Goal: Task Accomplishment & Management: Manage account settings

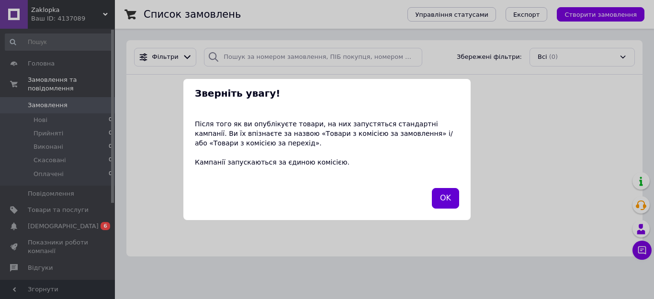
click at [450, 201] on button "OK" at bounding box center [445, 198] width 27 height 21
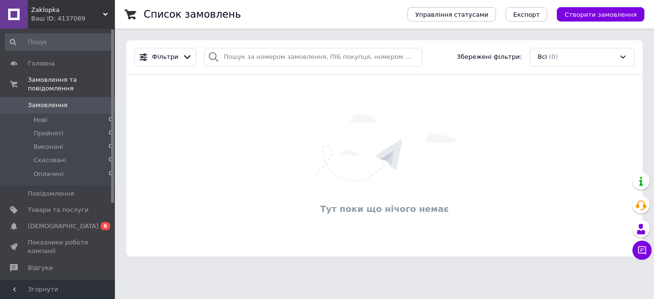
click at [107, 12] on icon at bounding box center [105, 14] width 5 height 5
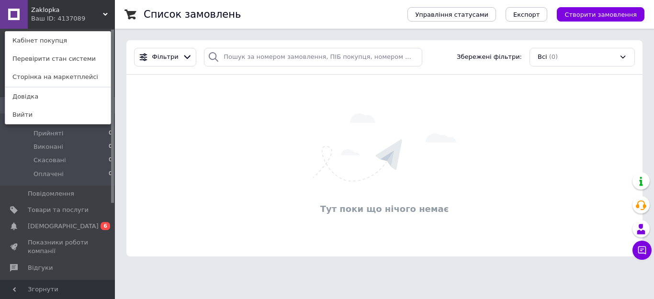
click at [166, 146] on div "Тут поки що нічого немає" at bounding box center [384, 165] width 516 height 163
click at [143, 191] on div "Тут поки що нічого немає" at bounding box center [384, 165] width 516 height 163
click at [141, 268] on html "[PERSON_NAME] Ваш ID: 4137089 Кабінет покупця Перевірити стан системи Сторінка …" at bounding box center [327, 134] width 654 height 268
click at [127, 18] on icon at bounding box center [130, 15] width 12 height 12
click at [41, 222] on span "[DEMOGRAPHIC_DATA]" at bounding box center [63, 226] width 71 height 9
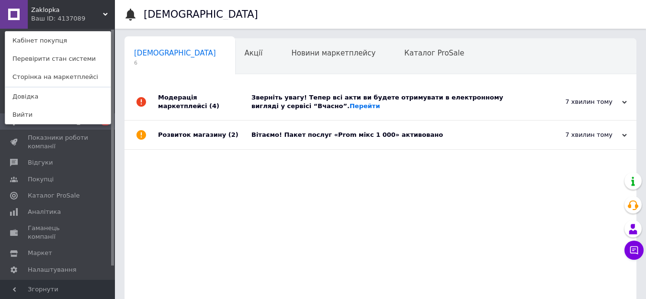
click at [104, 11] on div "[PERSON_NAME] Ваш ID: 4137089 Кабінет покупця Перевірити стан системи Сторінка …" at bounding box center [57, 14] width 115 height 29
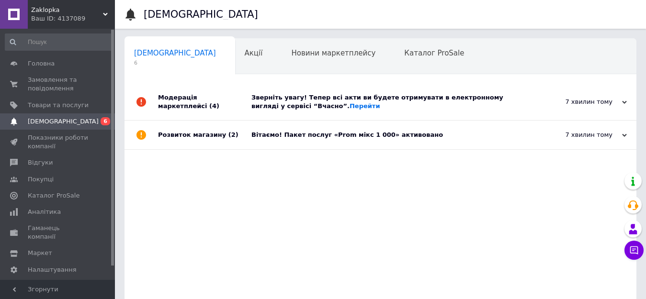
click at [206, 138] on div "Розвиток магазину (2)" at bounding box center [204, 135] width 93 height 29
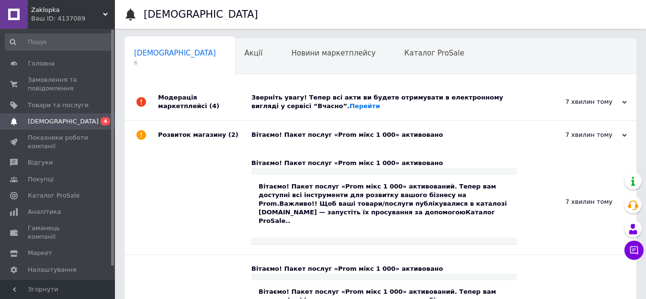
click at [203, 100] on div "Модерація маркетплейсі (4)" at bounding box center [204, 102] width 93 height 36
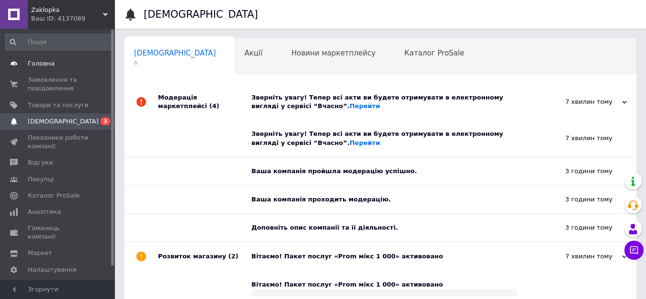
click at [47, 63] on span "Головна" at bounding box center [41, 63] width 27 height 9
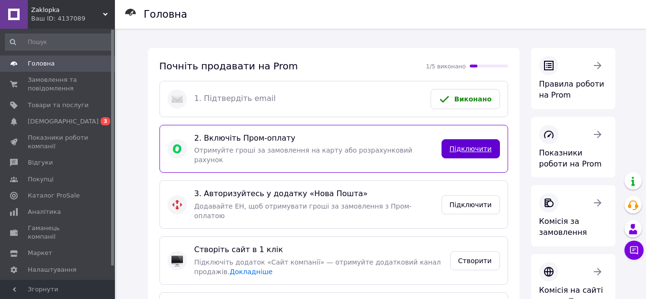
click at [472, 146] on link "Підключити" at bounding box center [470, 148] width 58 height 19
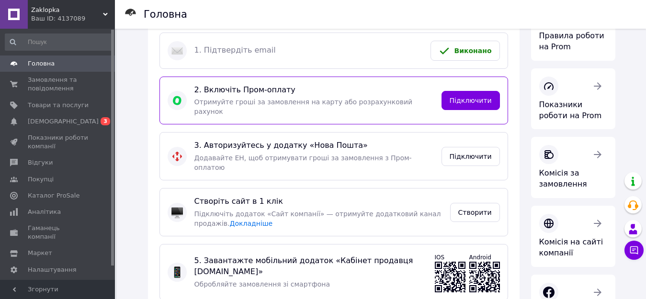
scroll to position [96, 0]
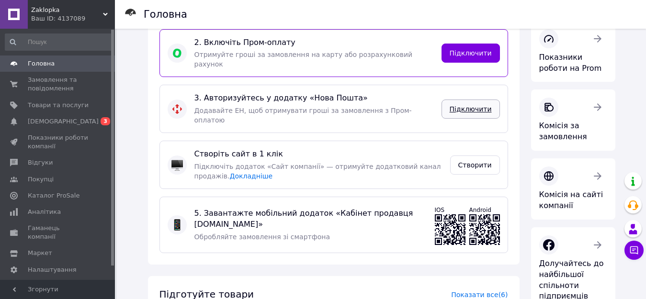
click at [479, 100] on link "Підключити" at bounding box center [470, 109] width 58 height 19
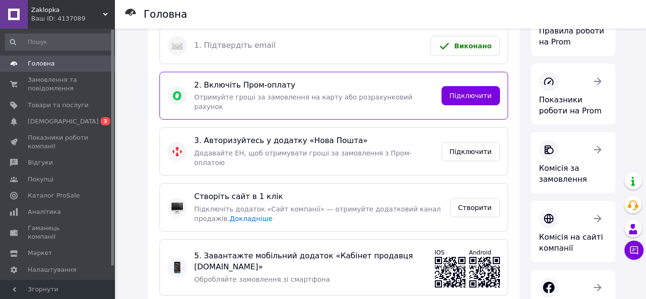
scroll to position [0, 0]
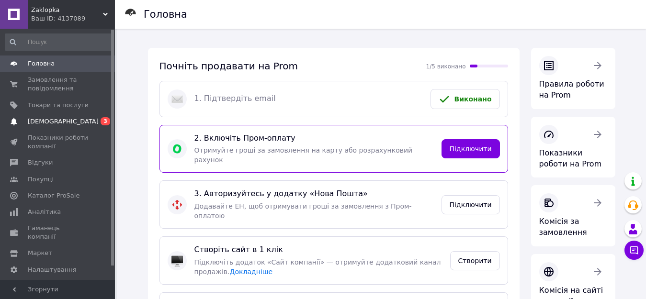
click at [56, 118] on span "[DEMOGRAPHIC_DATA]" at bounding box center [63, 121] width 71 height 9
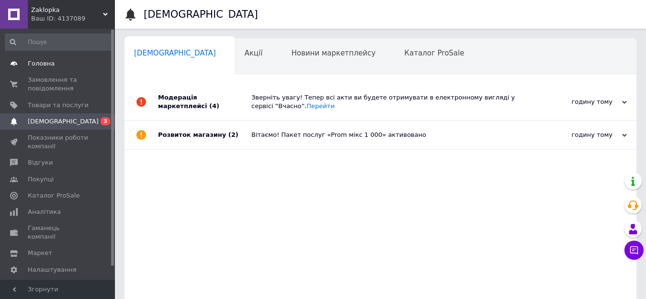
click at [39, 62] on span "Головна" at bounding box center [41, 63] width 27 height 9
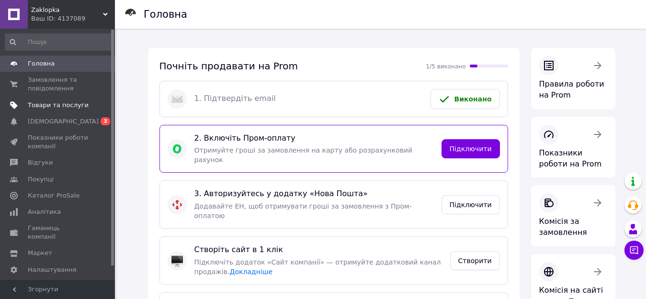
click at [59, 107] on span "Товари та послуги" at bounding box center [58, 105] width 61 height 9
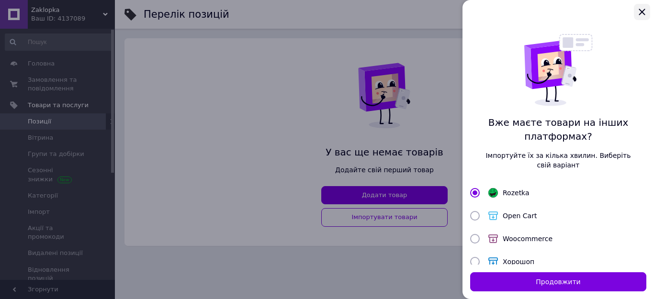
click at [642, 15] on icon "Закрыть" at bounding box center [641, 11] width 11 height 11
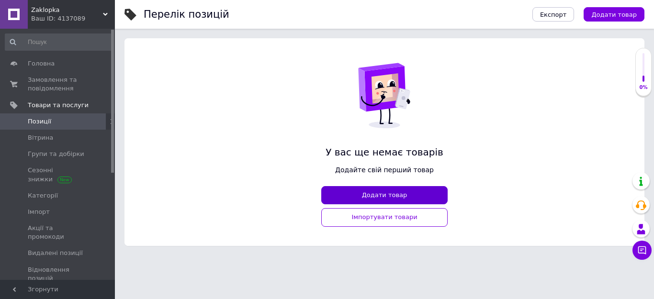
click at [384, 197] on button "Додати товар" at bounding box center [384, 195] width 126 height 19
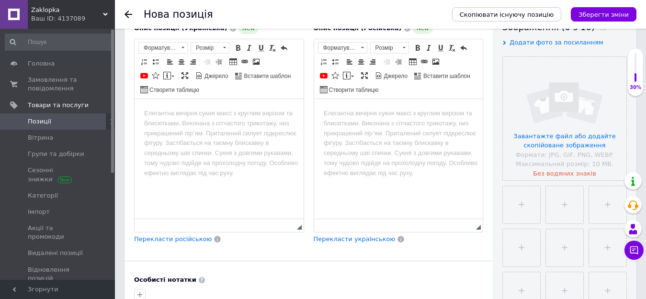
scroll to position [191, 0]
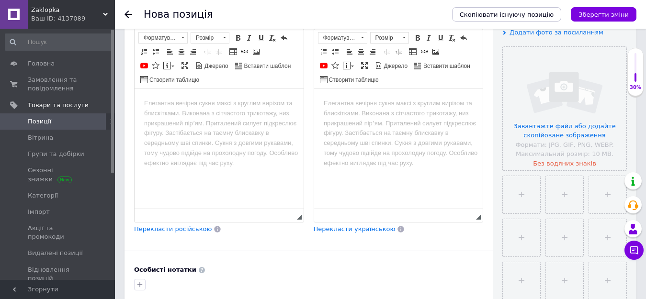
click at [159, 92] on html at bounding box center [219, 103] width 169 height 29
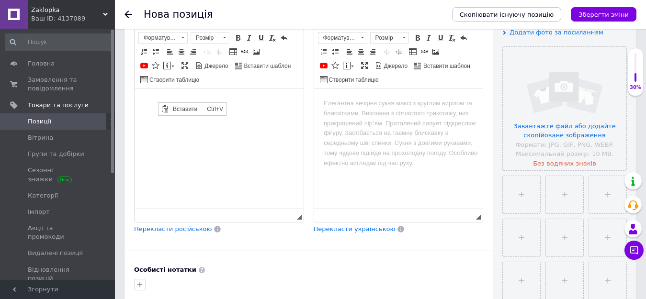
scroll to position [0, 0]
click at [190, 106] on span "Вставити" at bounding box center [187, 108] width 34 height 11
click at [150, 103] on body "Редактор, 6C7F01CF-F358-4D6A-B9F5-D7DC32490BA1" at bounding box center [219, 104] width 150 height 10
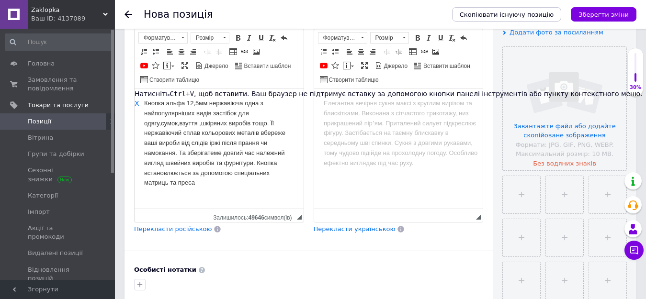
click at [186, 230] on span "Перекласти російською" at bounding box center [173, 228] width 78 height 7
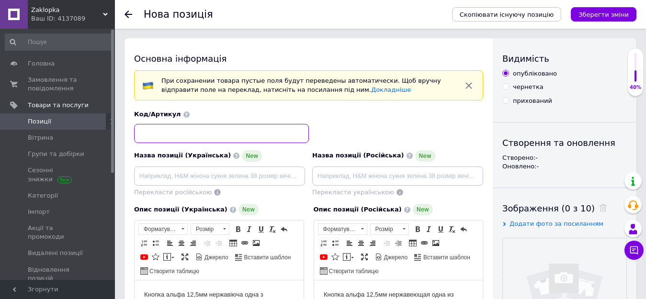
click at [162, 131] on input at bounding box center [221, 133] width 175 height 19
type input "[PERSON_NAME]"
type input "к"
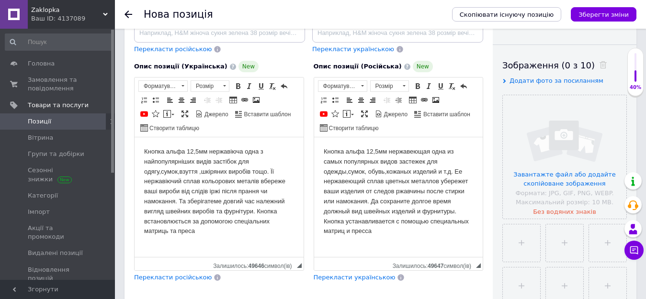
scroll to position [144, 0]
type input "Sn-bt633001"
drag, startPoint x: 144, startPoint y: 149, endPoint x: 242, endPoint y: 149, distance: 97.7
click at [242, 149] on body "Кнопка альфа 12,5мм нержавіюча одна з найпопулярніших видів застібок для одягу,…" at bounding box center [219, 191] width 150 height 90
copy body "Кнопка альфа 12,5мм нержавіюча"
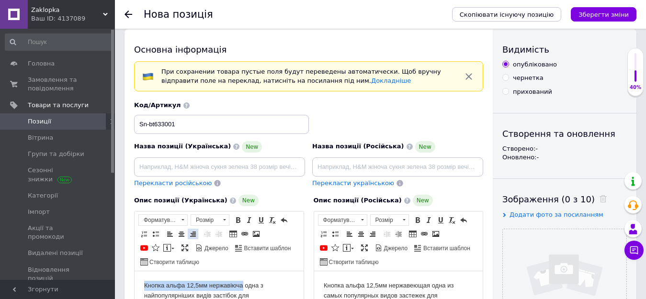
scroll to position [0, 0]
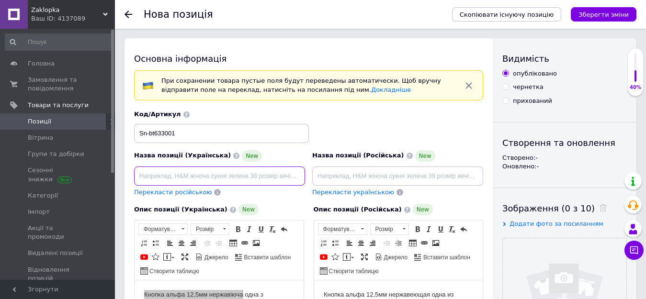
click at [175, 174] on input at bounding box center [219, 176] width 171 height 19
click at [239, 174] on input "Кнопка альфа 12,5мм нержавіюча" at bounding box center [219, 176] width 171 height 19
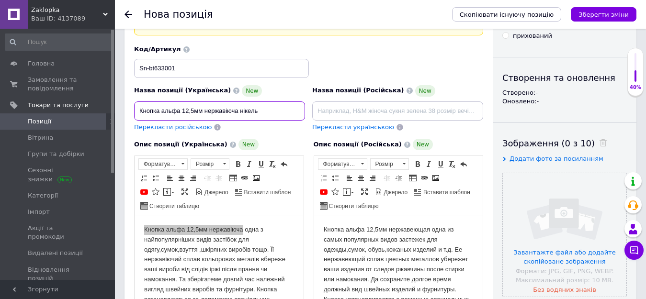
scroll to position [48, 0]
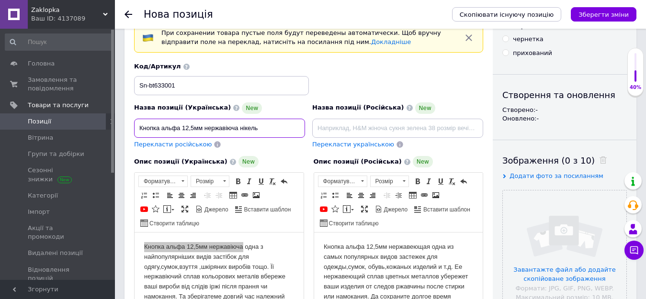
click at [238, 131] on input "Кнопка альфа 12,5мм нержавіюча нікель" at bounding box center [219, 128] width 171 height 19
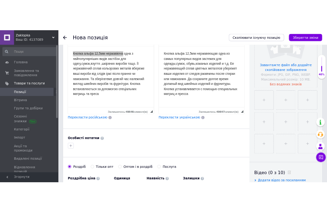
scroll to position [144, 0]
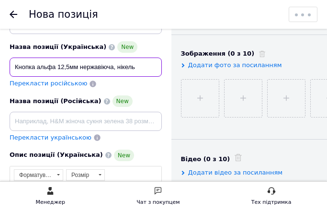
type input "Кнопка альфа 12,5мм нержавіюча, нікель"
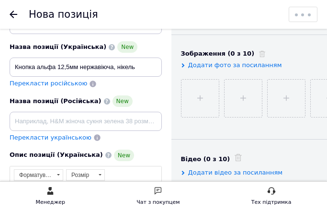
click at [260, 11] on div "Нова позиція" at bounding box center [152, 14] width 246 height 29
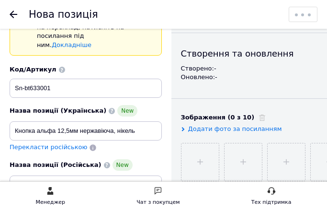
scroll to position [96, 0]
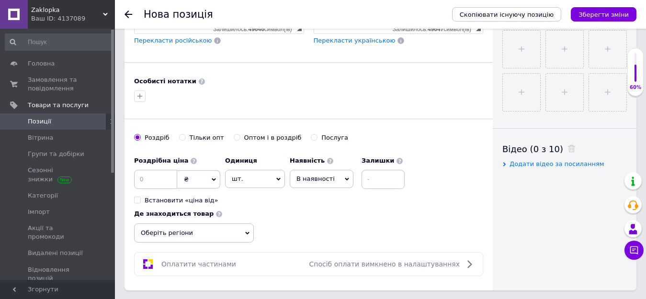
scroll to position [383, 0]
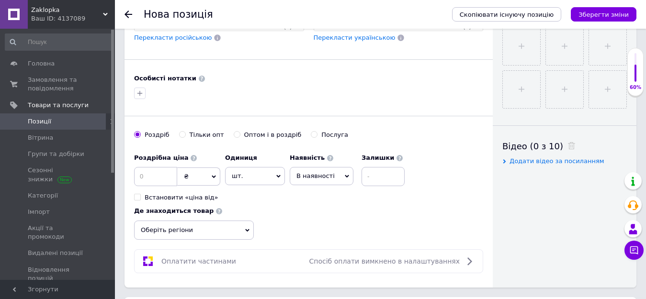
click at [234, 136] on input "Оптом і в роздріб" at bounding box center [237, 134] width 6 height 6
radio input "true"
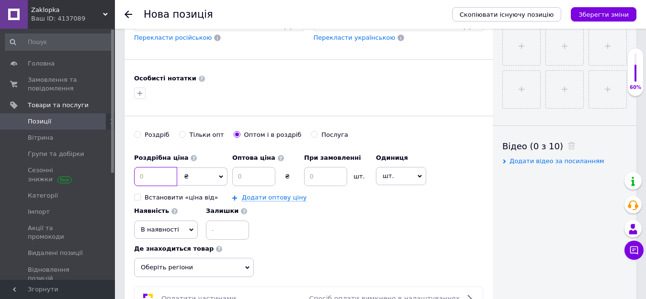
click at [156, 180] on input at bounding box center [155, 176] width 43 height 19
click at [209, 176] on span "₴" at bounding box center [202, 177] width 50 height 18
click at [148, 179] on input "4" at bounding box center [155, 176] width 43 height 19
type input "4.2"
click at [249, 174] on input at bounding box center [253, 176] width 43 height 19
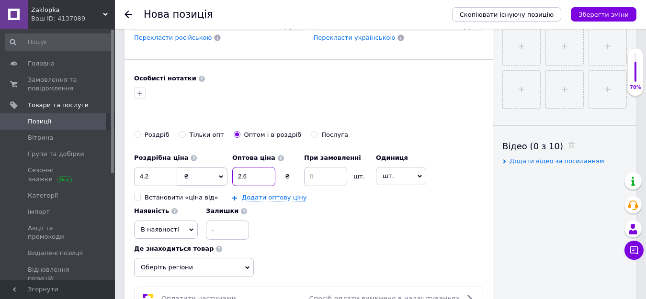
type input "2.6"
click at [324, 181] on input at bounding box center [325, 176] width 43 height 19
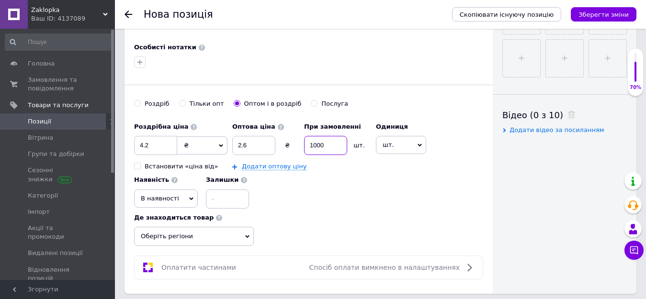
scroll to position [431, 0]
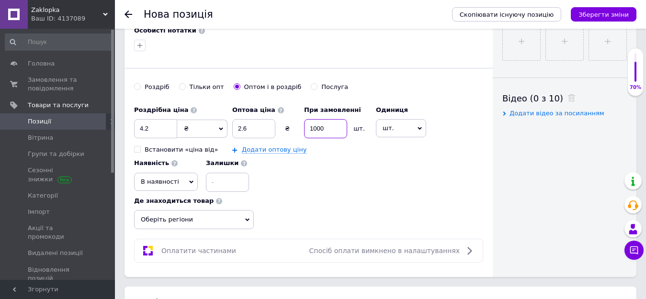
type input "1000"
click at [225, 216] on span "Оберіть регіони" at bounding box center [194, 219] width 120 height 19
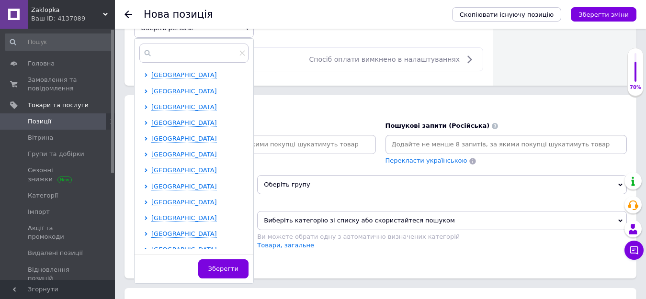
scroll to position [144, 0]
click at [183, 173] on span "[GEOGRAPHIC_DATA]" at bounding box center [184, 171] width 66 height 7
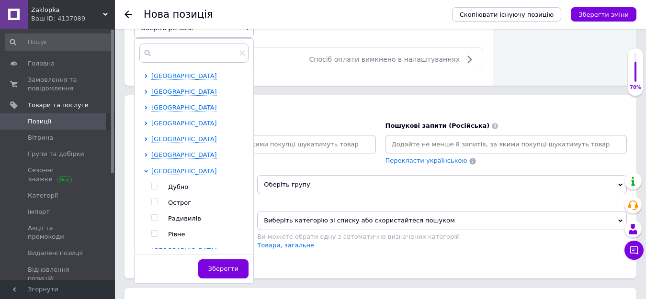
click at [155, 234] on input "checkbox" at bounding box center [154, 234] width 6 height 6
checkbox input "true"
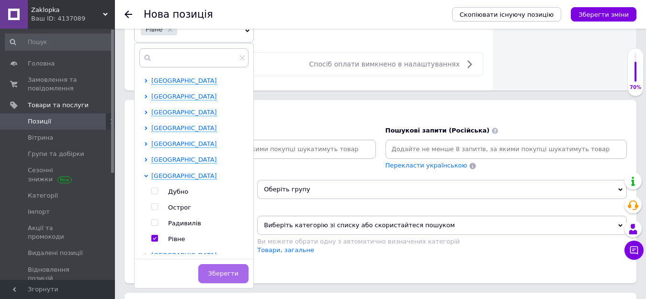
click at [217, 274] on span "Зберегти" at bounding box center [223, 273] width 30 height 7
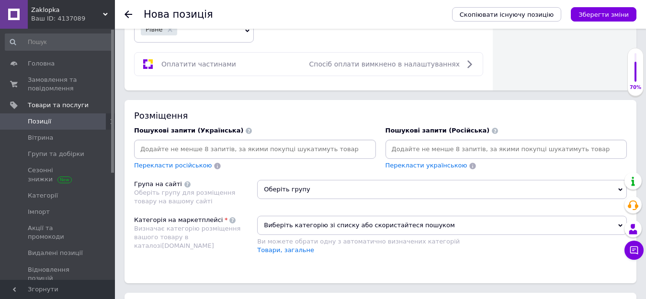
click at [619, 191] on icon at bounding box center [620, 190] width 4 height 4
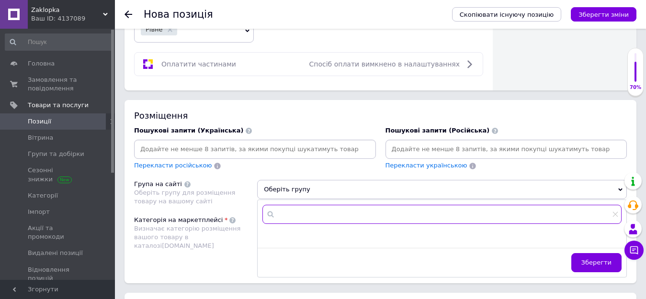
click at [300, 213] on input "text" at bounding box center [441, 214] width 359 height 19
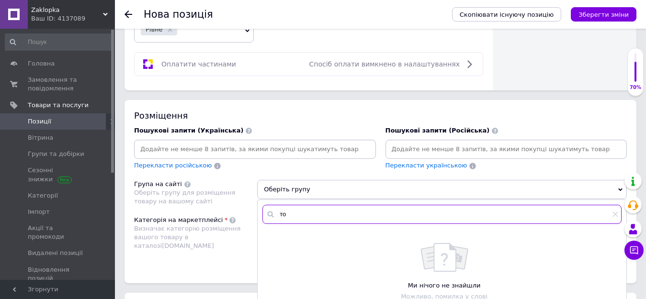
type input "т"
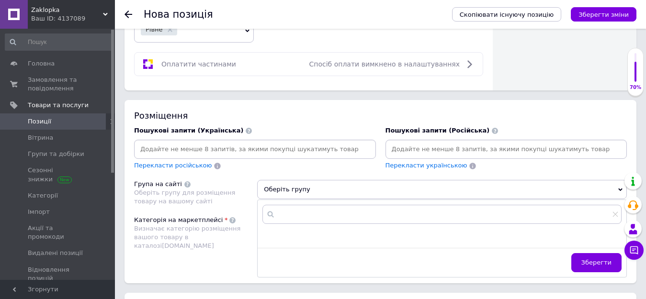
click at [620, 192] on span "Оберіть групу" at bounding box center [442, 189] width 370 height 19
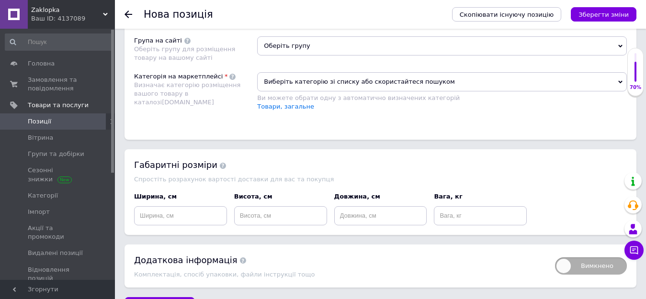
scroll to position [718, 0]
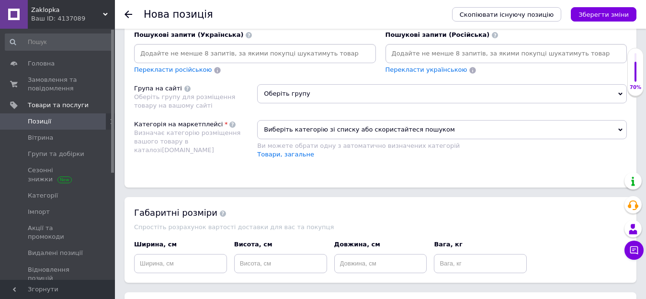
click at [620, 127] on span "Виберіть категорію зі списку або скористайтеся пошуком" at bounding box center [442, 129] width 370 height 19
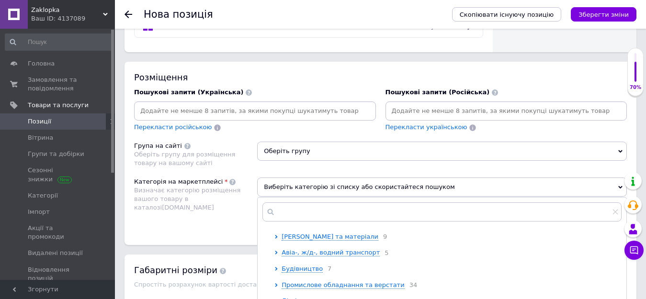
scroll to position [96, 0]
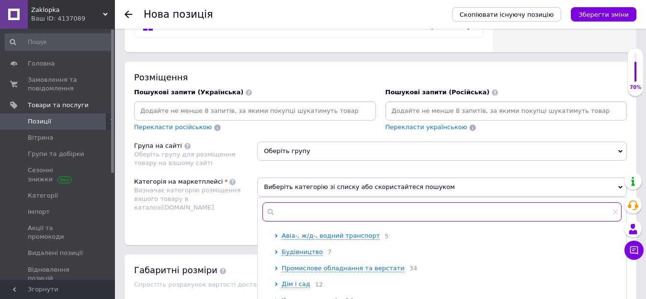
click at [305, 212] on input "text" at bounding box center [441, 212] width 359 height 19
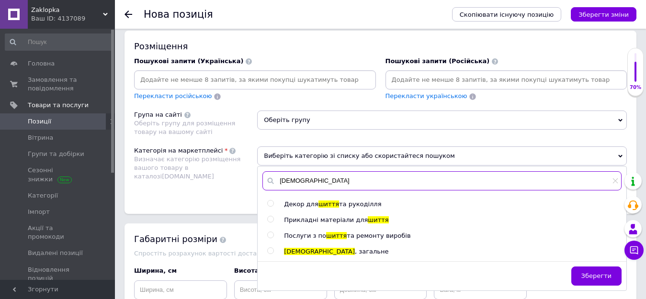
scroll to position [709, 0]
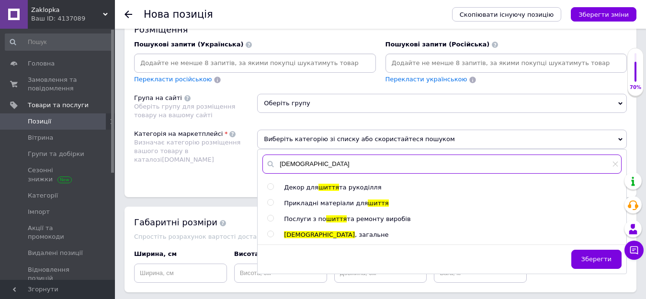
type input "[DEMOGRAPHIC_DATA]"
click at [272, 232] on input "radio" at bounding box center [270, 234] width 6 height 6
radio input "true"
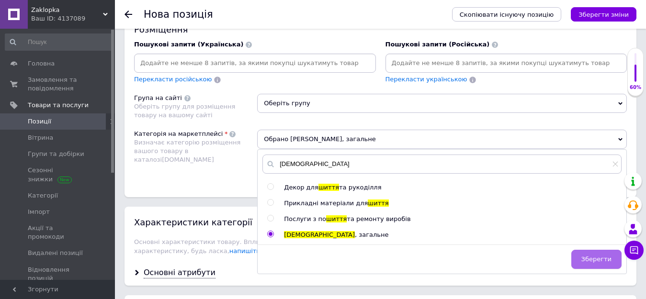
click at [611, 257] on button "Зберегти" at bounding box center [596, 259] width 50 height 19
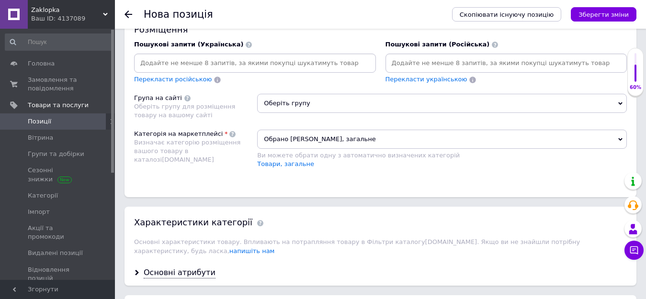
click at [619, 102] on icon at bounding box center [620, 103] width 4 height 4
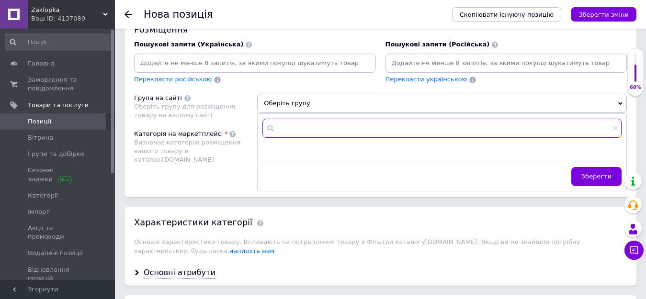
click at [349, 126] on input "text" at bounding box center [441, 128] width 359 height 19
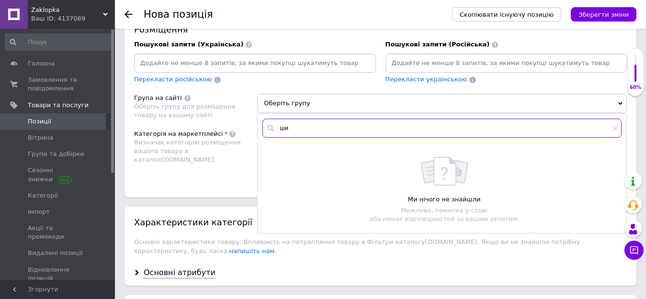
type input "ш"
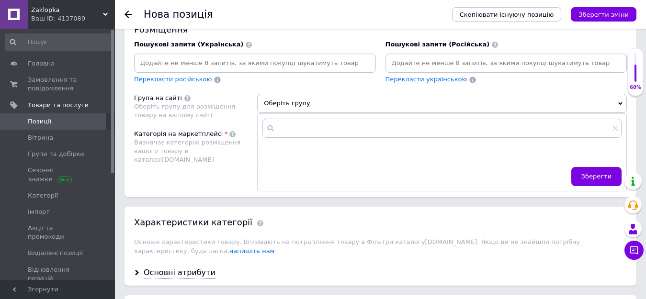
click at [349, 29] on div "Розміщення" at bounding box center [380, 29] width 493 height 12
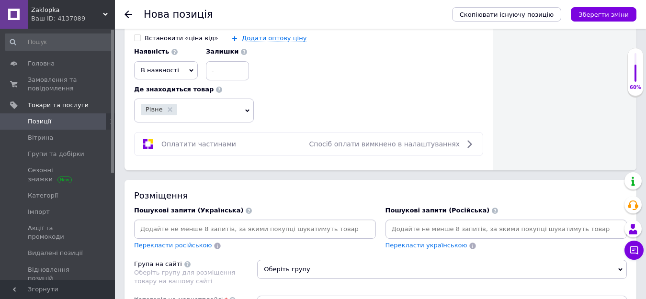
scroll to position [574, 0]
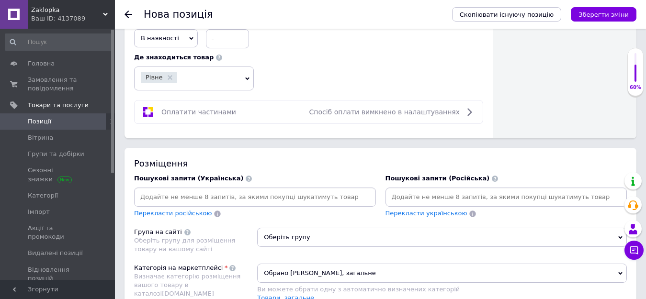
click at [227, 199] on input at bounding box center [255, 197] width 238 height 14
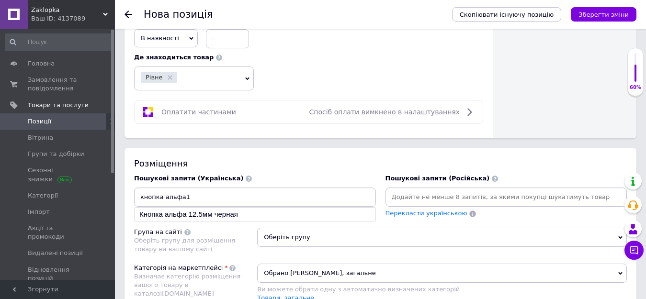
type input "кнопка альфа12"
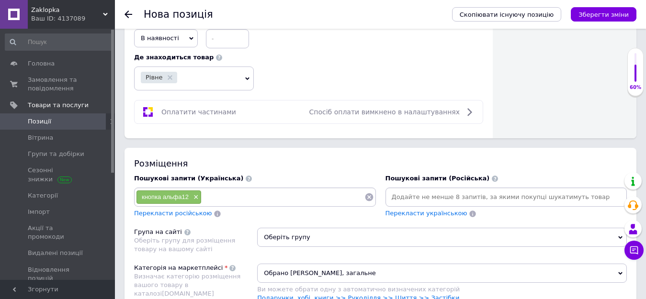
click at [190, 199] on div "кнопка альфа12 ×" at bounding box center [168, 197] width 65 height 13
click at [207, 196] on input at bounding box center [283, 197] width 162 height 14
type input "кнопки для одягу"
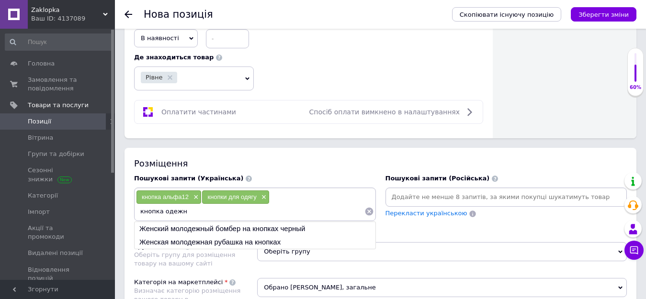
type input "кнопка одежна"
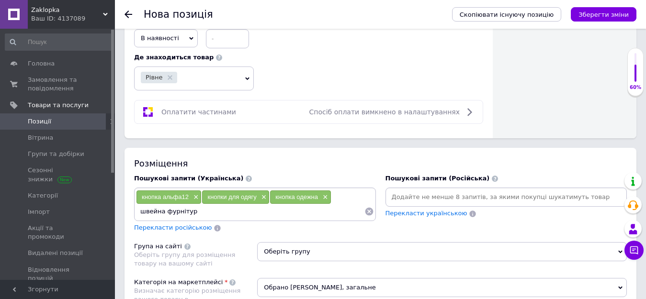
type input "швейна фурнітура"
click at [161, 229] on span "Перекласти російською" at bounding box center [173, 227] width 78 height 7
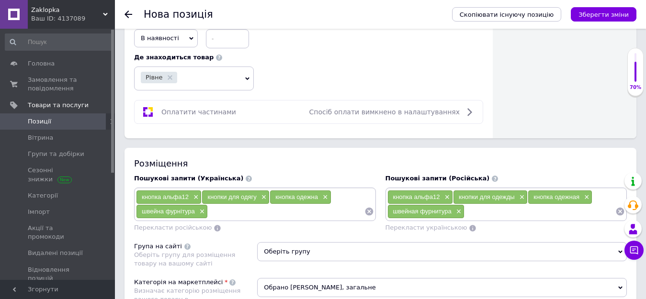
click at [217, 214] on input at bounding box center [286, 211] width 156 height 14
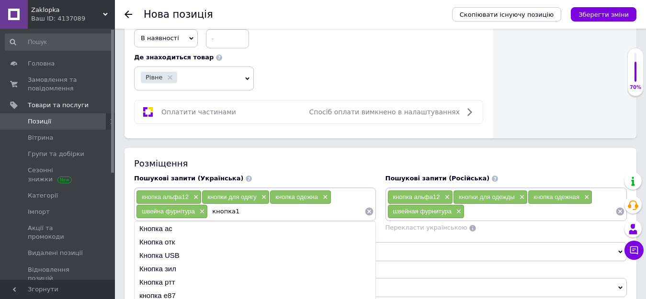
type input "кнопка12"
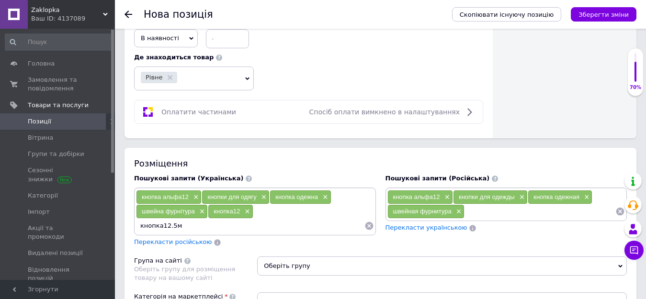
type input "кнопка12.5мм"
click at [176, 242] on span "Перекласти російською" at bounding box center [173, 241] width 78 height 7
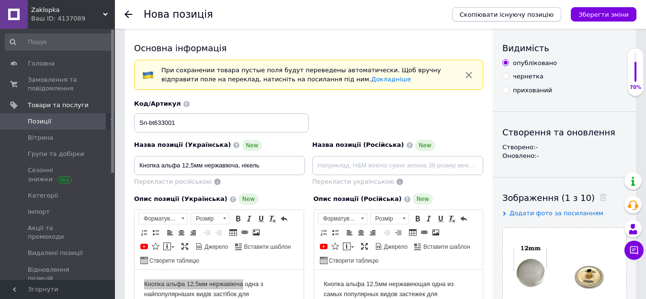
scroll to position [0, 0]
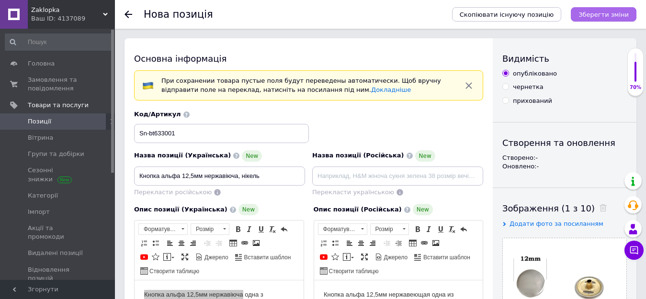
click at [590, 11] on icon "Зберегти зміни" at bounding box center [603, 14] width 50 height 7
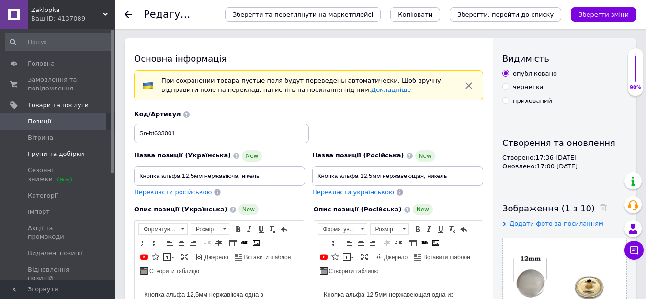
click at [68, 154] on span "Групи та добірки" at bounding box center [56, 154] width 56 height 9
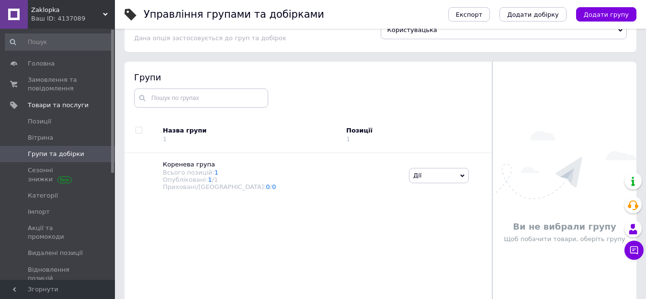
scroll to position [48, 0]
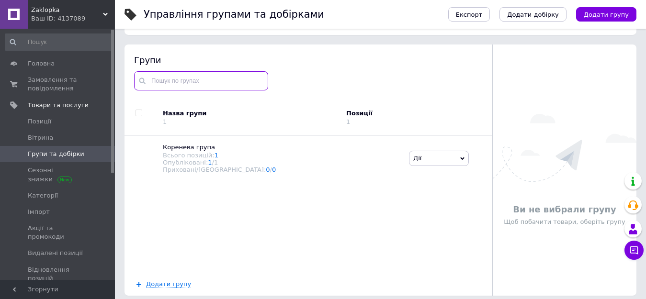
click at [168, 82] on input "text" at bounding box center [201, 80] width 134 height 19
click at [614, 14] on span "Додати групу" at bounding box center [606, 14] width 45 height 7
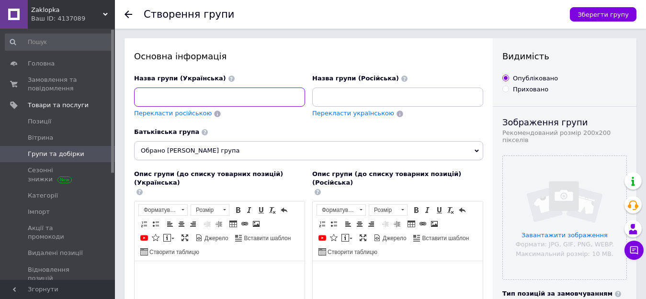
click at [160, 97] on input at bounding box center [219, 97] width 171 height 19
type input "Кнопки набивні"
click at [158, 113] on span "Перекласти російською" at bounding box center [173, 113] width 78 height 7
type input "Кнопки набивные"
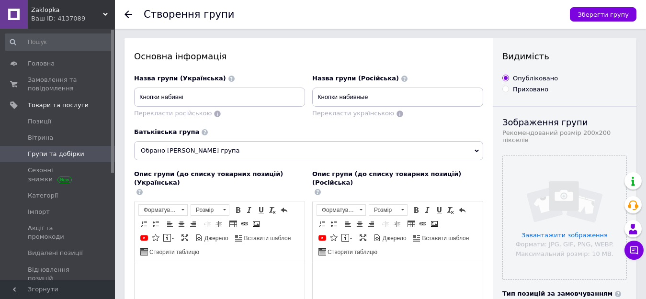
click at [479, 150] on span "Обрано [PERSON_NAME] група" at bounding box center [308, 150] width 349 height 19
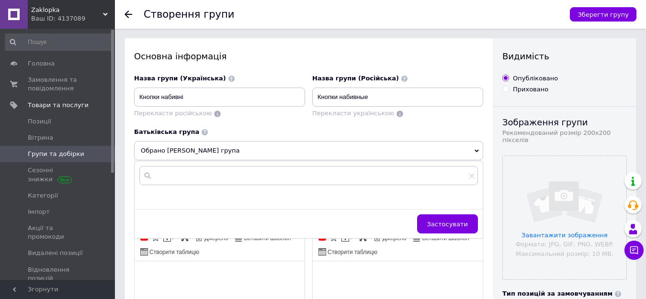
click at [479, 150] on span "Обрано [PERSON_NAME] група" at bounding box center [308, 150] width 349 height 19
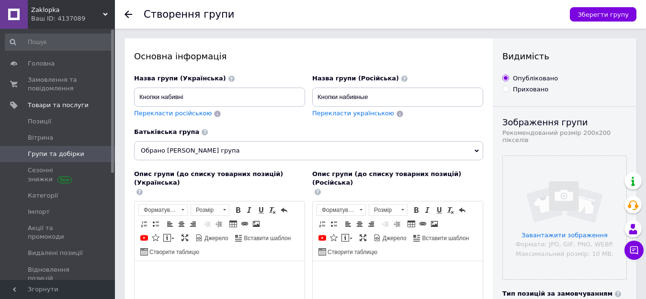
click at [181, 116] on span "Перекласти російською" at bounding box center [173, 113] width 78 height 7
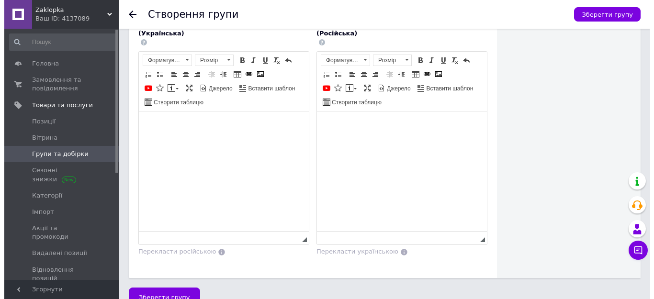
scroll to position [407, 0]
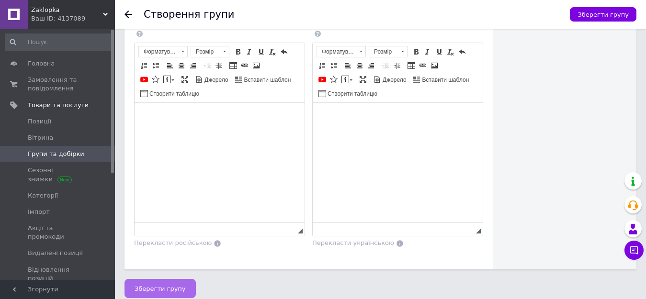
click at [172, 285] on span "Зберегти групу" at bounding box center [160, 288] width 51 height 7
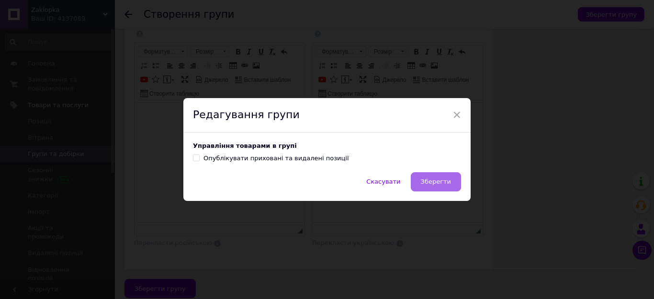
click at [439, 181] on span "Зберегти" at bounding box center [436, 181] width 30 height 7
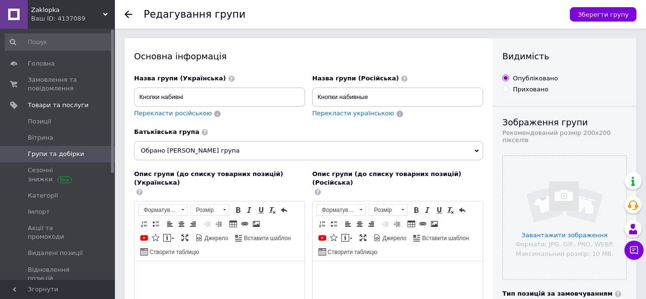
click at [69, 155] on span "Групи та добірки" at bounding box center [56, 154] width 56 height 9
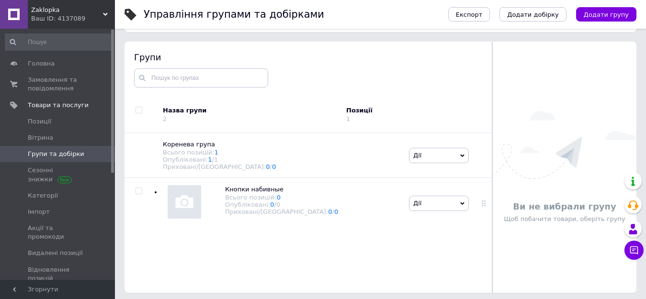
scroll to position [54, 0]
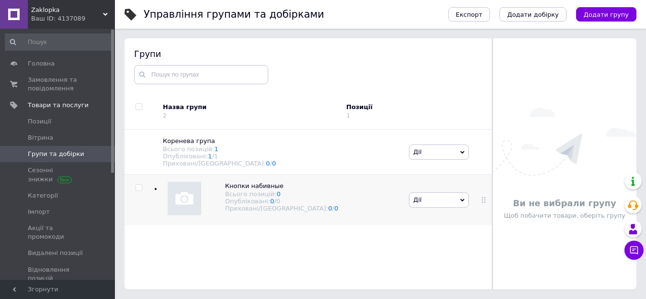
click at [457, 201] on span "Дії" at bounding box center [439, 199] width 60 height 15
click at [441, 278] on li "Додати товар" at bounding box center [438, 284] width 59 height 13
